Goal: Transaction & Acquisition: Purchase product/service

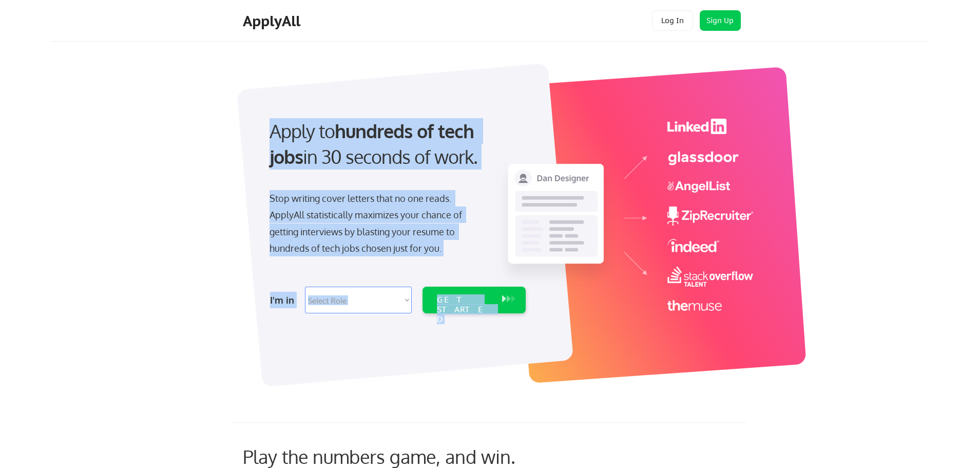
click at [452, 279] on div "Apply to hundreds of tech jobs in 30 seconds of work. Stop writing cover letter…" at bounding box center [396, 213] width 287 height 210
click at [352, 236] on div "Stop writing cover letters that no one reads. ApplyAll statistically maximizes …" at bounding box center [375, 223] width 211 height 67
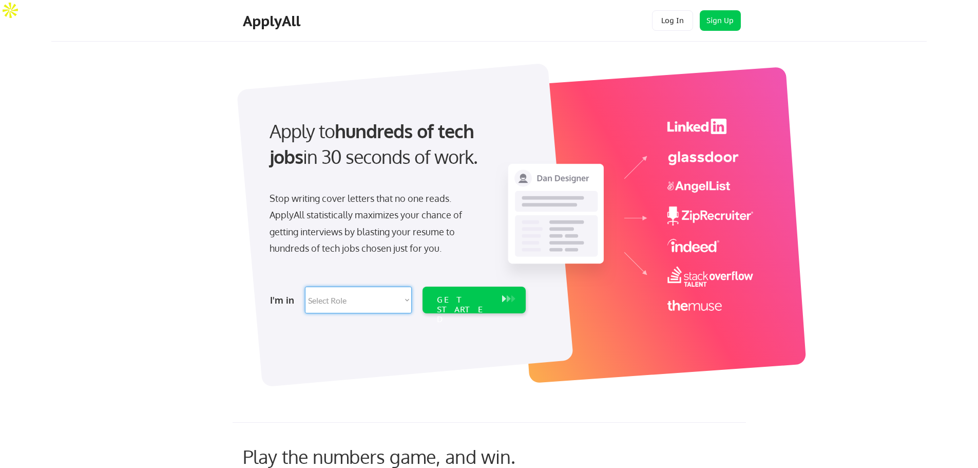
click at [342, 303] on select "Select Role Software Engineering Product Management Customer Success Sales UI/U…" at bounding box center [358, 300] width 107 height 27
select select ""marketing___comms""
click at [305, 287] on select "Select Role Software Engineering Product Management Customer Success Sales UI/U…" at bounding box center [358, 300] width 107 height 27
select select ""marketing___comms""
click at [501, 302] on button at bounding box center [504, 298] width 10 height 11
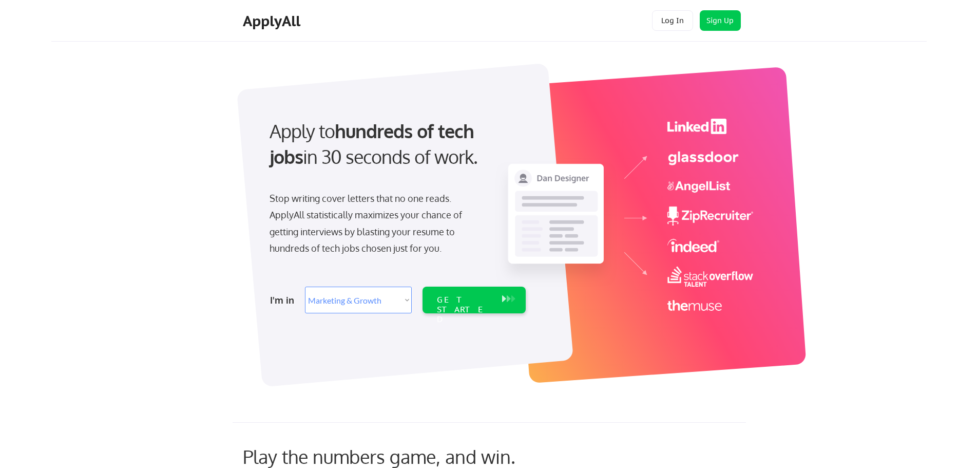
select select ""marketing___comms""
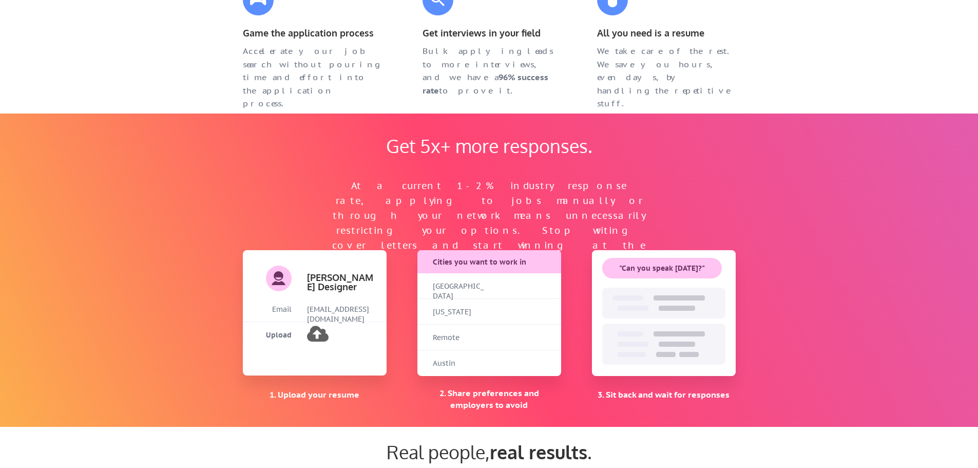
scroll to position [770, 0]
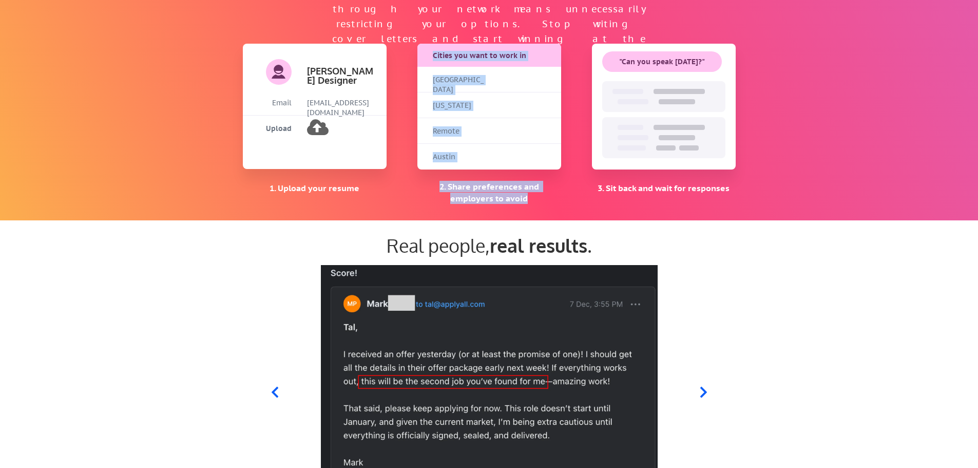
drag, startPoint x: 441, startPoint y: 75, endPoint x: 526, endPoint y: 178, distance: 133.1
click at [526, 178] on div "Get 5x+ more responses. At a current 1-2% industry response rate, applying to j…" at bounding box center [489, 63] width 513 height 313
click at [526, 178] on div "Cities you want to work in [GEOGRAPHIC_DATA] [US_STATE] Remote Austin 2. Share …" at bounding box center [489, 124] width 144 height 161
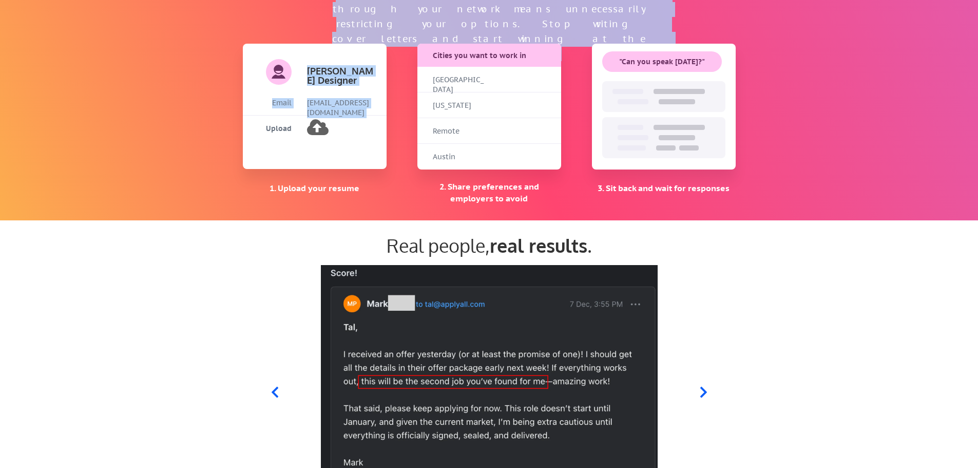
drag, startPoint x: 344, startPoint y: 77, endPoint x: 359, endPoint y: 149, distance: 74.4
click at [364, 149] on div "Get 5x+ more responses. At a current 1-2% industry response rate, applying to j…" at bounding box center [489, 63] width 978 height 313
drag, startPoint x: 315, startPoint y: 127, endPoint x: 396, endPoint y: 130, distance: 80.7
click at [396, 130] on div "Get 5x+ more responses. At a current 1-2% industry response rate, applying to j…" at bounding box center [489, 63] width 513 height 313
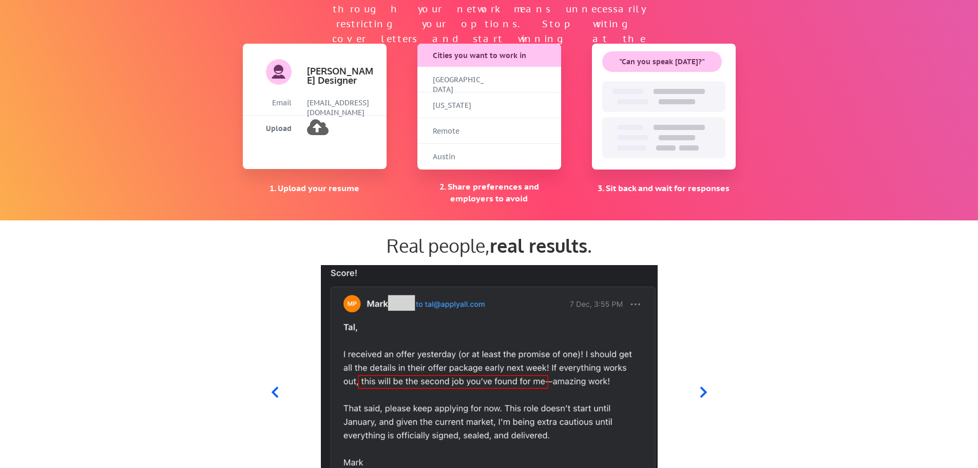
click at [413, 119] on div "Get 5x+ more responses. At a current 1-2% industry response rate, applying to j…" at bounding box center [489, 63] width 513 height 313
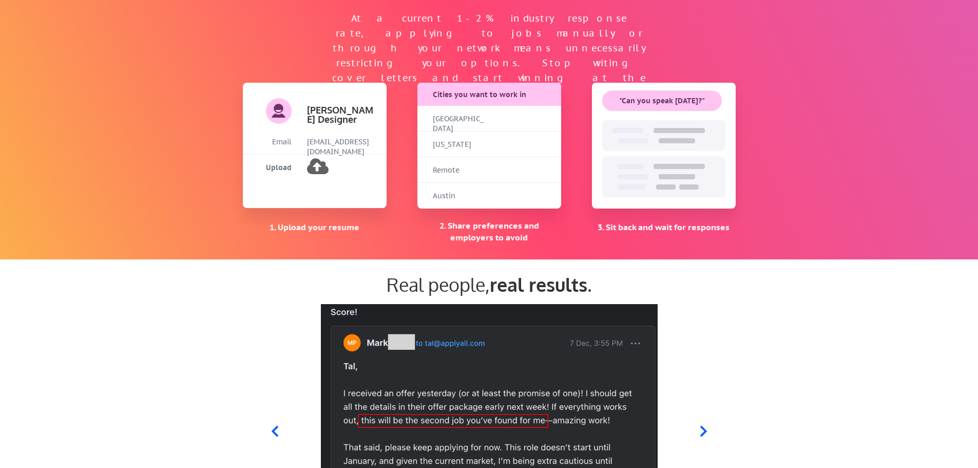
scroll to position [565, 0]
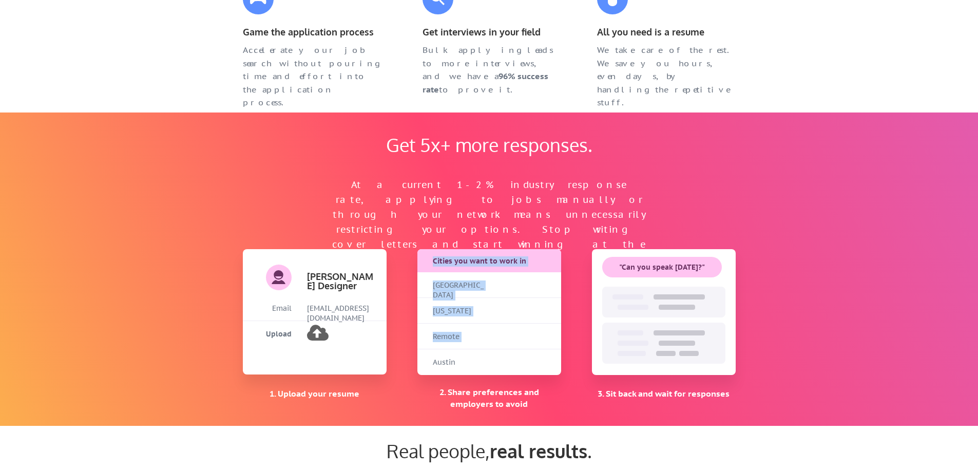
drag, startPoint x: 441, startPoint y: 271, endPoint x: 484, endPoint y: 359, distance: 98.5
click at [484, 359] on div "Cities you want to work in [GEOGRAPHIC_DATA] [US_STATE] Remote [GEOGRAPHIC_DATA]" at bounding box center [489, 312] width 144 height 126
drag, startPoint x: 484, startPoint y: 359, endPoint x: 604, endPoint y: 313, distance: 128.4
click at [485, 360] on div "Austin" at bounding box center [489, 362] width 144 height 26
drag, startPoint x: 650, startPoint y: 300, endPoint x: 640, endPoint y: 268, distance: 34.3
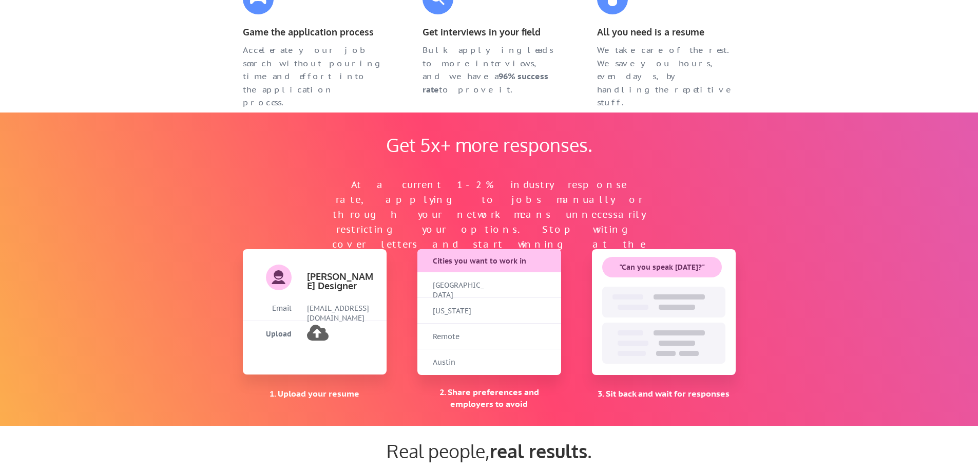
click at [707, 307] on div at bounding box center [663, 302] width 123 height 31
drag, startPoint x: 629, startPoint y: 269, endPoint x: 708, endPoint y: 369, distance: 127.3
click at [708, 369] on div ""Can you speak [DATE]?"" at bounding box center [664, 312] width 144 height 126
drag, startPoint x: 708, startPoint y: 369, endPoint x: 465, endPoint y: 176, distance: 309.9
click at [708, 369] on div ""Can you speak [DATE]?"" at bounding box center [664, 312] width 144 height 126
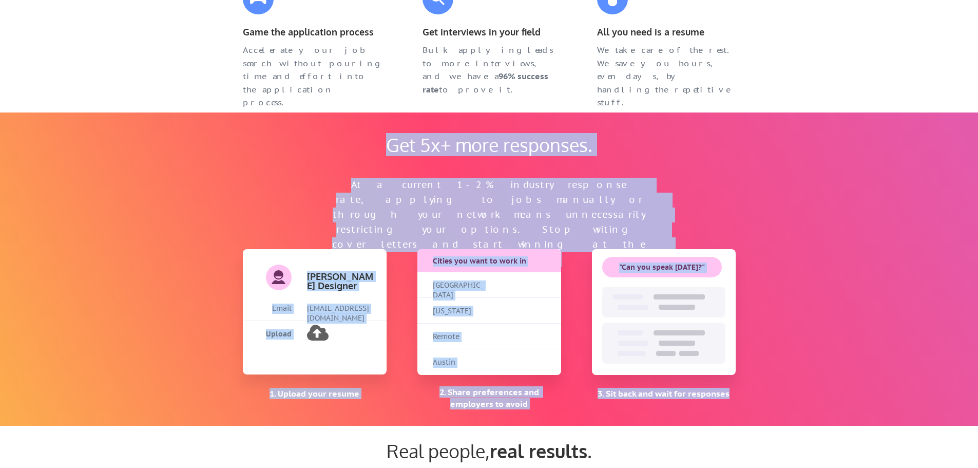
drag, startPoint x: 380, startPoint y: 140, endPoint x: 731, endPoint y: 394, distance: 433.4
click at [731, 394] on div "Get 5x+ more responses. At a current 1-2% industry response rate, applying to j…" at bounding box center [489, 268] width 513 height 313
click at [626, 407] on div "Get 5x+ more responses. At a current 1-2% industry response rate, applying to j…" at bounding box center [489, 268] width 513 height 313
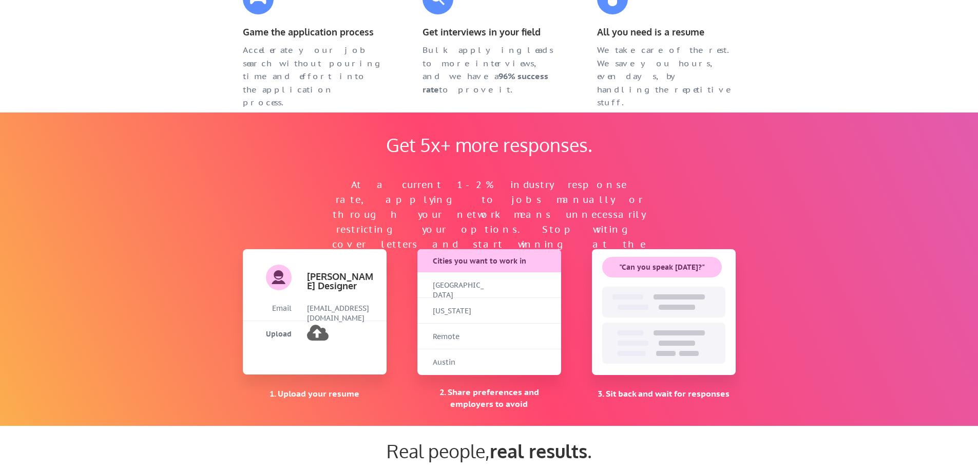
scroll to position [822, 0]
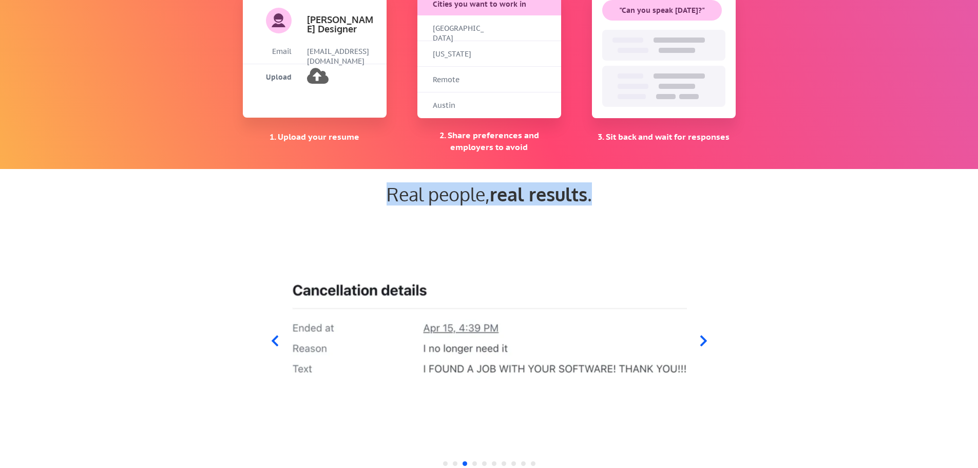
drag, startPoint x: 386, startPoint y: 198, endPoint x: 595, endPoint y: 193, distance: 208.5
click at [595, 193] on div "Real people, real results ." at bounding box center [489, 194] width 493 height 22
click at [490, 229] on img at bounding box center [488, 334] width 395 height 241
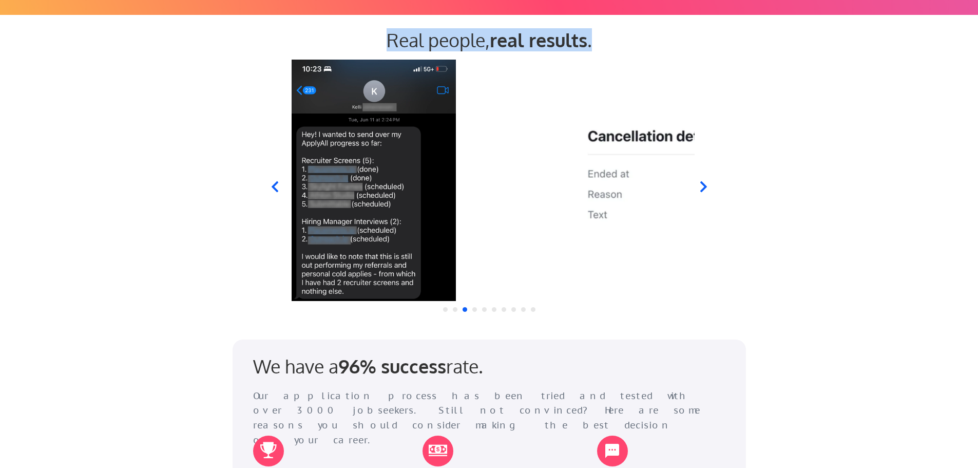
drag, startPoint x: 293, startPoint y: 130, endPoint x: 652, endPoint y: 164, distance: 360.5
click at [652, 164] on img at bounding box center [783, 180] width 395 height 241
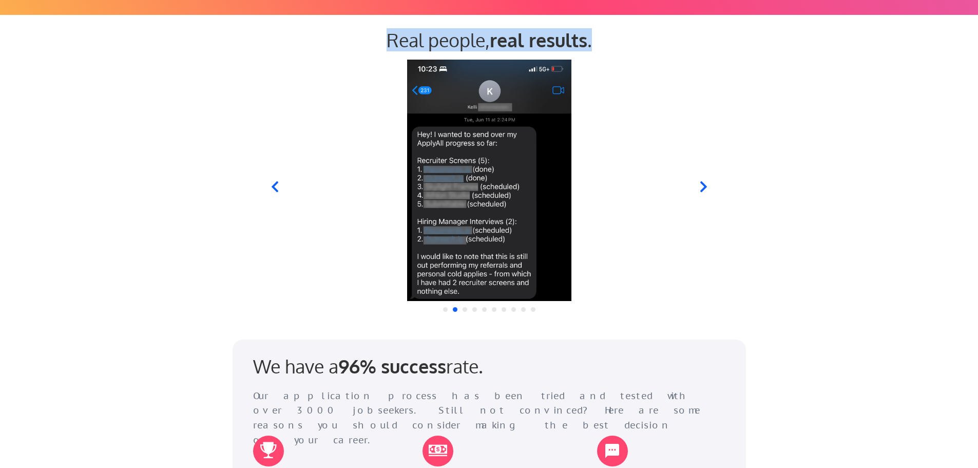
drag, startPoint x: 412, startPoint y: 177, endPoint x: 835, endPoint y: 187, distance: 423.2
click html
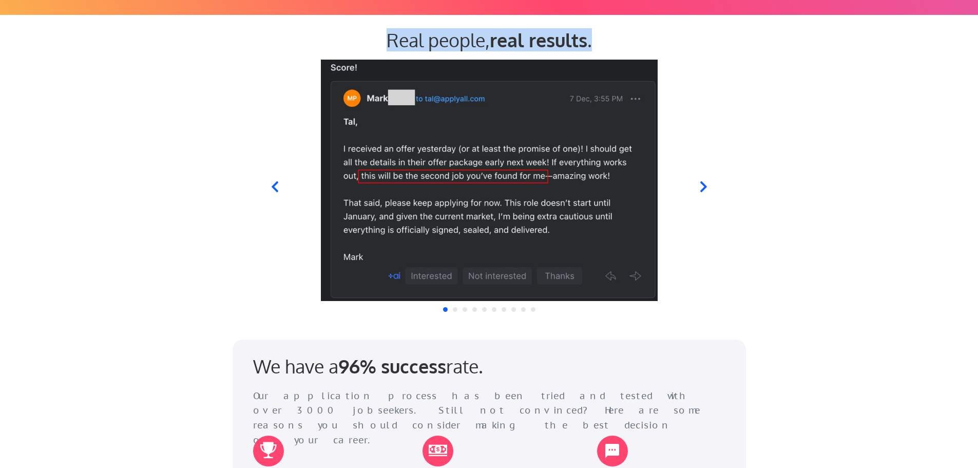
drag, startPoint x: 516, startPoint y: 213, endPoint x: 650, endPoint y: 226, distance: 134.7
click at [637, 226] on img at bounding box center [488, 180] width 395 height 241
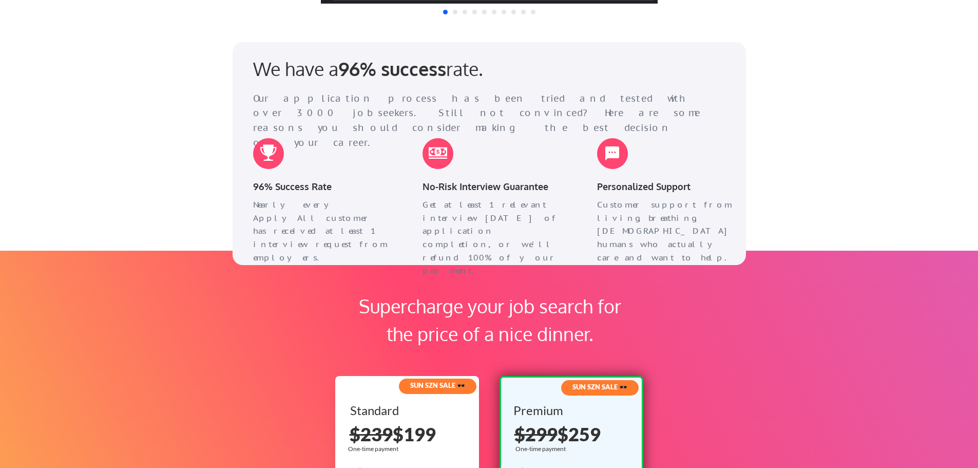
scroll to position [1284, 0]
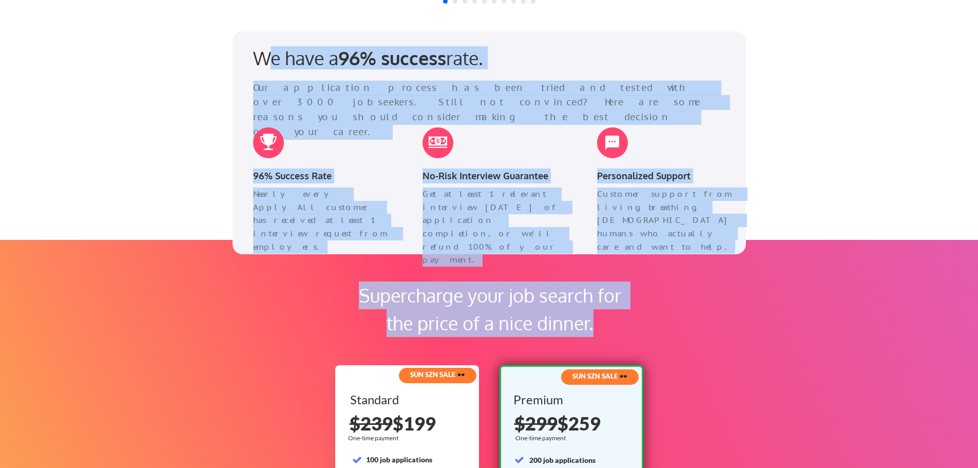
drag, startPoint x: 268, startPoint y: 52, endPoint x: 818, endPoint y: 312, distance: 608.7
click at [818, 311] on div "We have a 96% success rate. Our application process has been tried and tested w…" at bounding box center [489, 353] width 978 height 645
click at [726, 229] on div "Customer support from living, breathing, [DEMOGRAPHIC_DATA] humans who actually…" at bounding box center [666, 211] width 159 height 48
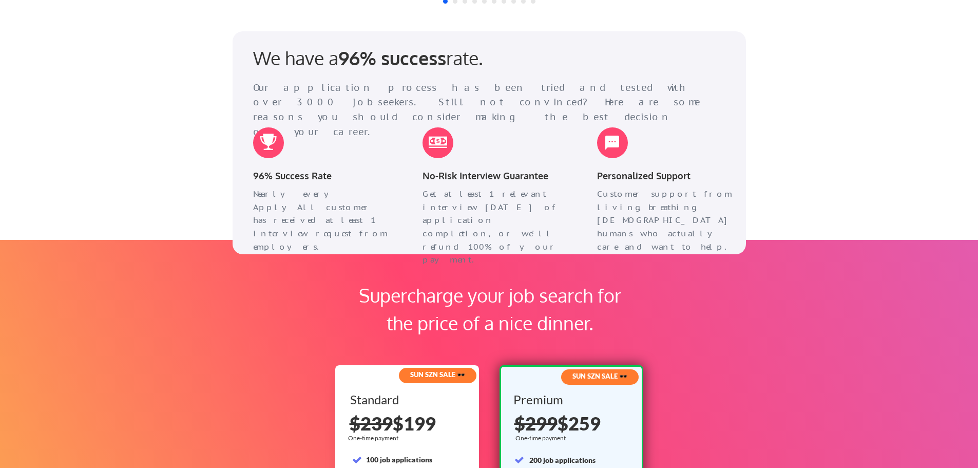
drag, startPoint x: 441, startPoint y: 145, endPoint x: 490, endPoint y: 142, distance: 49.4
click at [490, 142] on div "No-Risk Interview Guarantee Get at least 1 relevant interview [DATE] of applica…" at bounding box center [491, 178] width 159 height 123
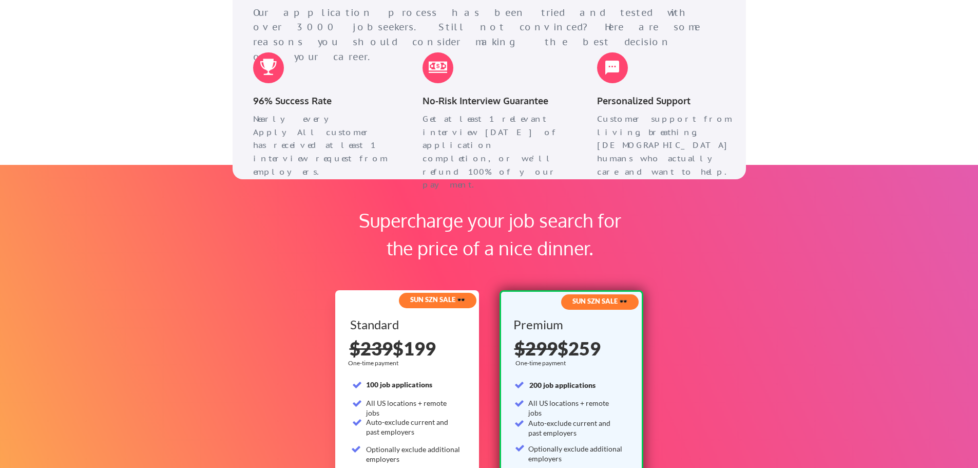
scroll to position [1592, 0]
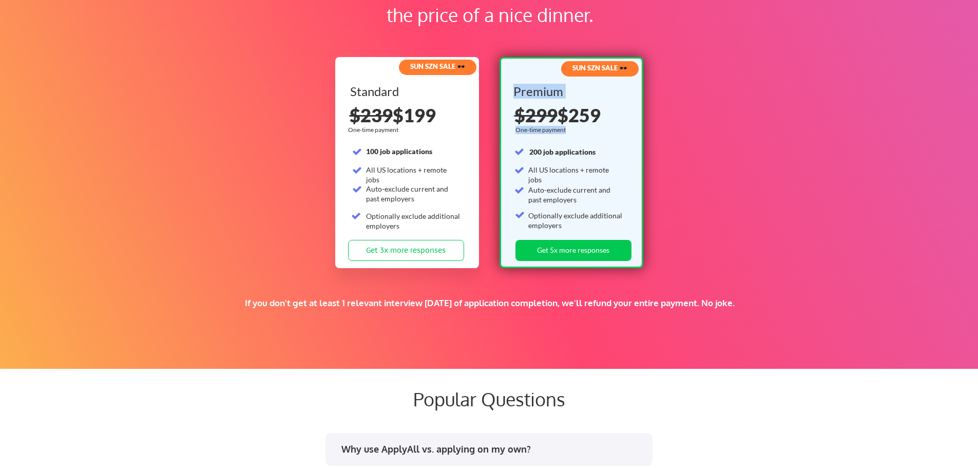
drag, startPoint x: 529, startPoint y: 148, endPoint x: 507, endPoint y: 147, distance: 22.1
click at [507, 147] on div "SUN SZN SALE 🕶️ Premium One-time payment 200 job applications All US locations …" at bounding box center [572, 162] width 144 height 211
drag, startPoint x: 568, startPoint y: 67, endPoint x: 634, endPoint y: 68, distance: 65.7
click at [634, 68] on div "SUN SZN SALE 🕶️" at bounding box center [599, 67] width 75 height 9
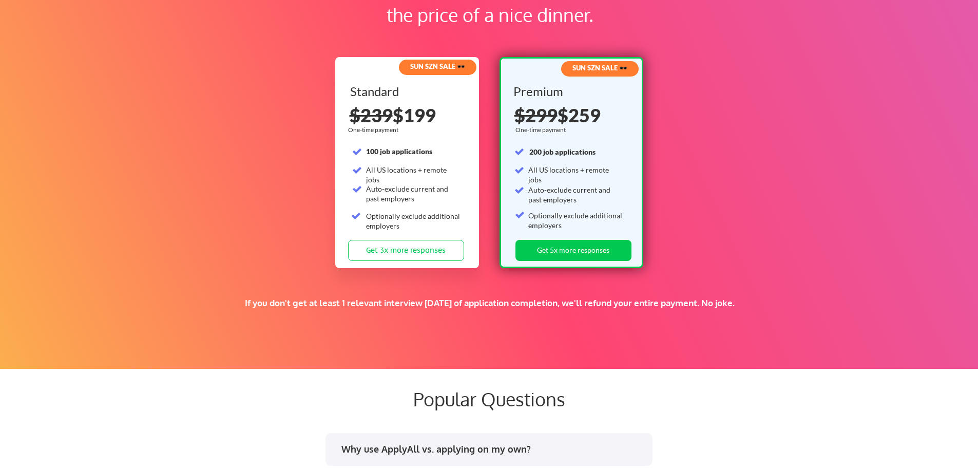
click at [714, 65] on div "Supercharge your job search for the price of a nice dinner. SUN SZN SALE 🕶️ Sta…" at bounding box center [489, 150] width 978 height 437
drag, startPoint x: 430, startPoint y: 65, endPoint x: 740, endPoint y: 322, distance: 403.3
click at [774, 325] on div "Supercharge your job search for the price of a nice dinner. SUN SZN SALE 🕶️ Sta…" at bounding box center [489, 150] width 978 height 437
click at [740, 321] on div "If you don't get at least 1 relevant interview [DATE] of application completion…" at bounding box center [490, 316] width 622 height 38
click at [740, 293] on div "Supercharge your job search for the price of a nice dinner. SUN SZN SALE 🕶️ Sta…" at bounding box center [489, 150] width 978 height 437
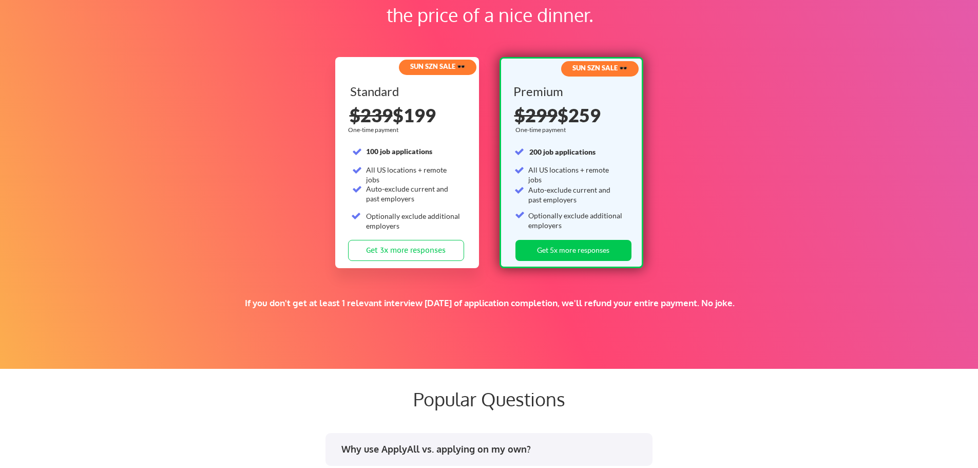
click at [738, 297] on div "If you don't get at least 1 relevant interview [DATE] of application completion…" at bounding box center [490, 302] width 622 height 11
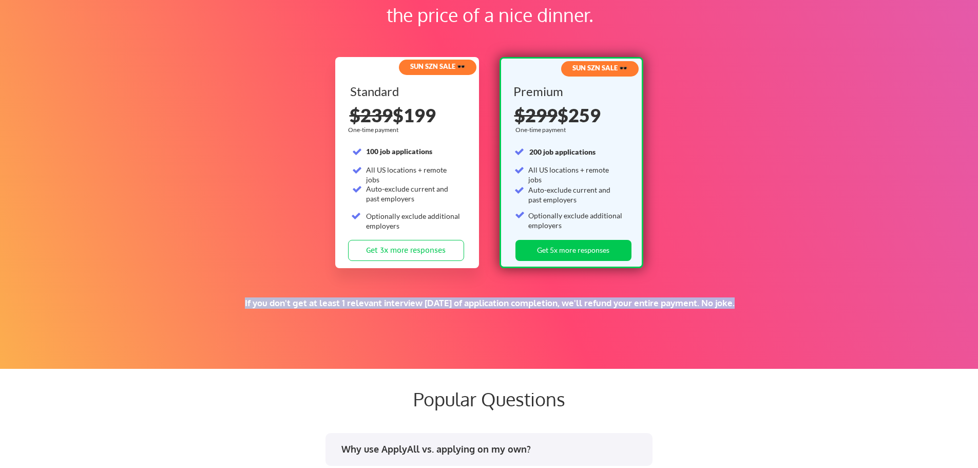
click at [738, 297] on div "If you don't get at least 1 relevant interview [DATE] of application completion…" at bounding box center [490, 302] width 622 height 11
click at [474, 325] on div "If you don't get at least 1 relevant interview [DATE] of application completion…" at bounding box center [490, 316] width 622 height 38
